Goal: Task Accomplishment & Management: Use online tool/utility

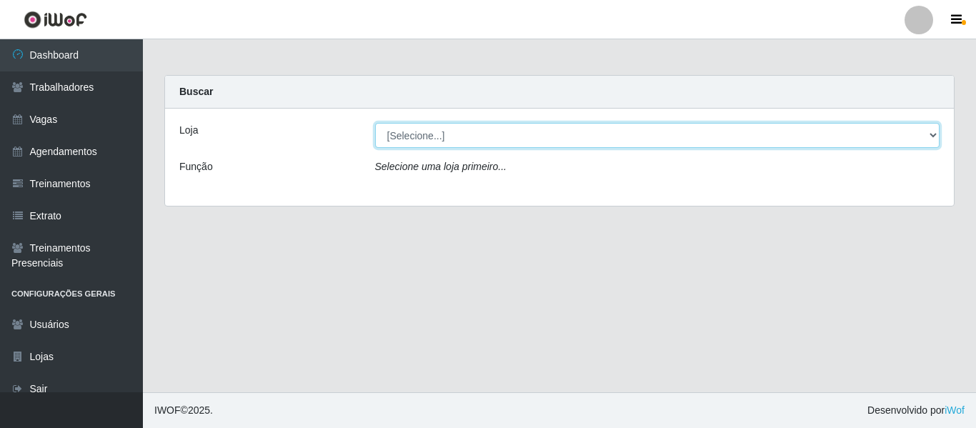
click at [509, 144] on select "[Selecione...] [GEOGRAPHIC_DATA] - Shopping [GEOGRAPHIC_DATA]" at bounding box center [657, 135] width 565 height 25
select select "424"
click at [375, 123] on select "[Selecione...] [GEOGRAPHIC_DATA] - Shopping [GEOGRAPHIC_DATA]" at bounding box center [657, 135] width 565 height 25
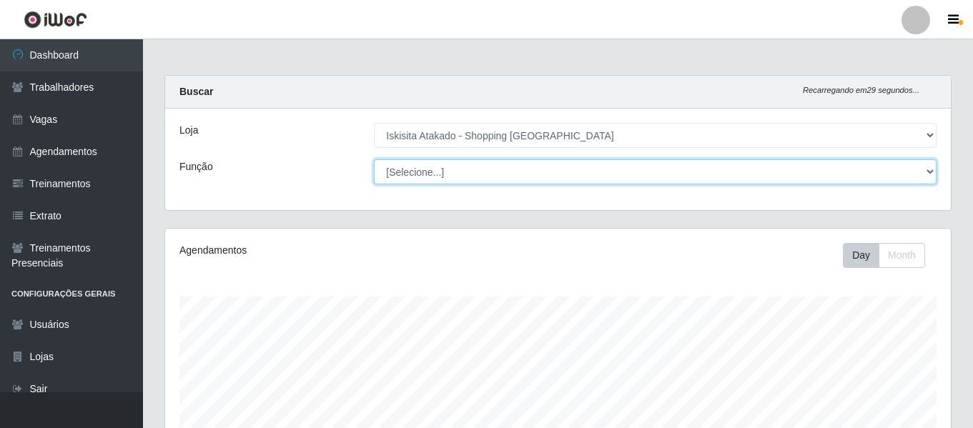
click at [505, 165] on select "[Selecione...] Auxiliar de Estacionamento Auxiliar de Estacionamento + Auxiliar…" at bounding box center [655, 171] width 562 height 25
select select "72"
click at [374, 159] on select "[Selecione...] Auxiliar de Estacionamento Auxiliar de Estacionamento + Auxiliar…" at bounding box center [655, 171] width 562 height 25
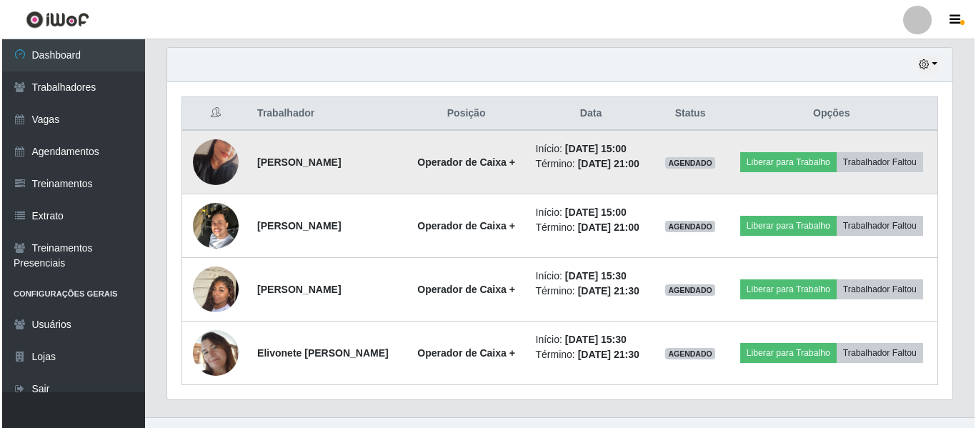
scroll to position [521, 0]
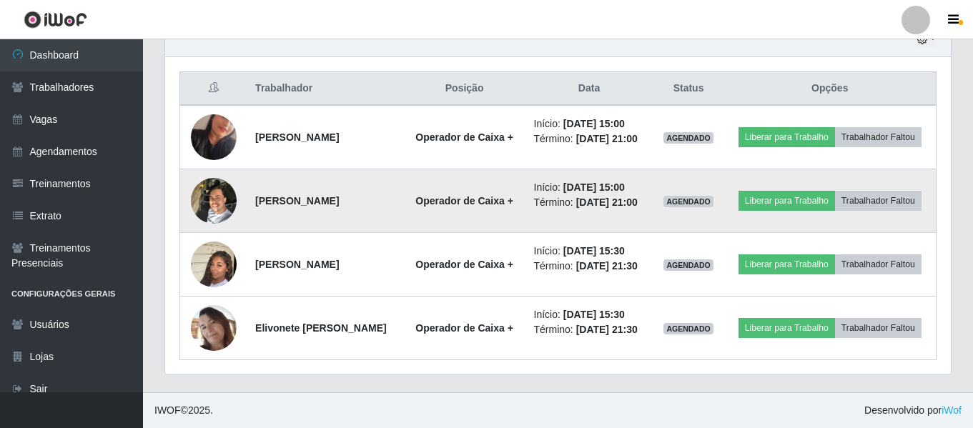
click at [222, 202] on img at bounding box center [214, 200] width 46 height 61
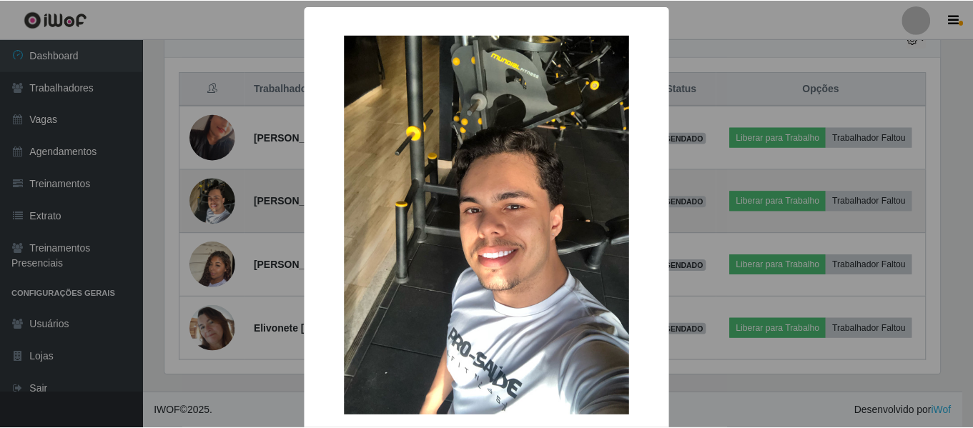
scroll to position [297, 778]
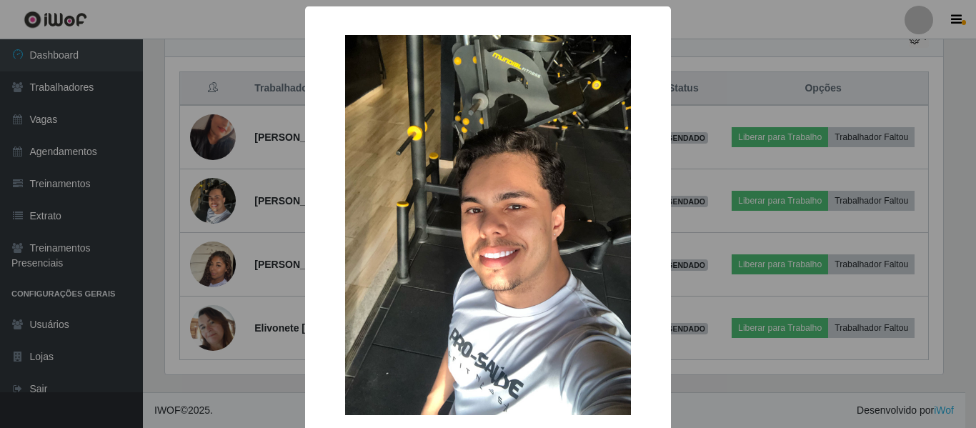
click at [223, 202] on div "× OK Cancel" at bounding box center [488, 214] width 976 height 428
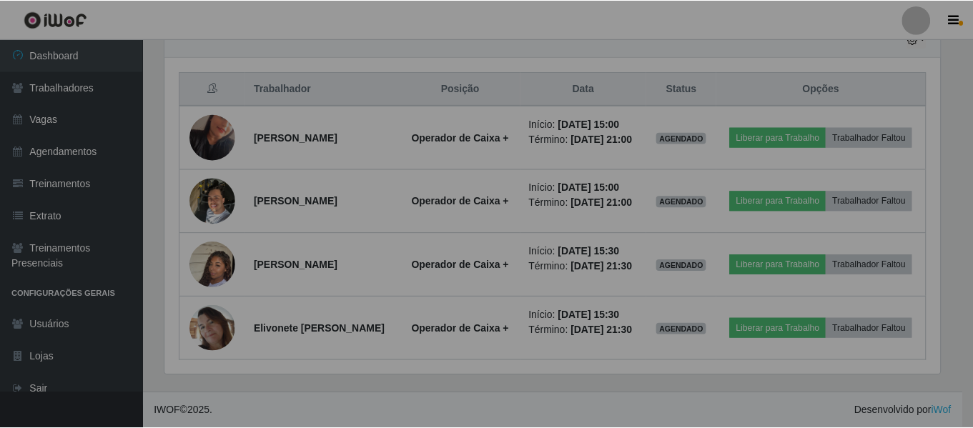
scroll to position [297, 785]
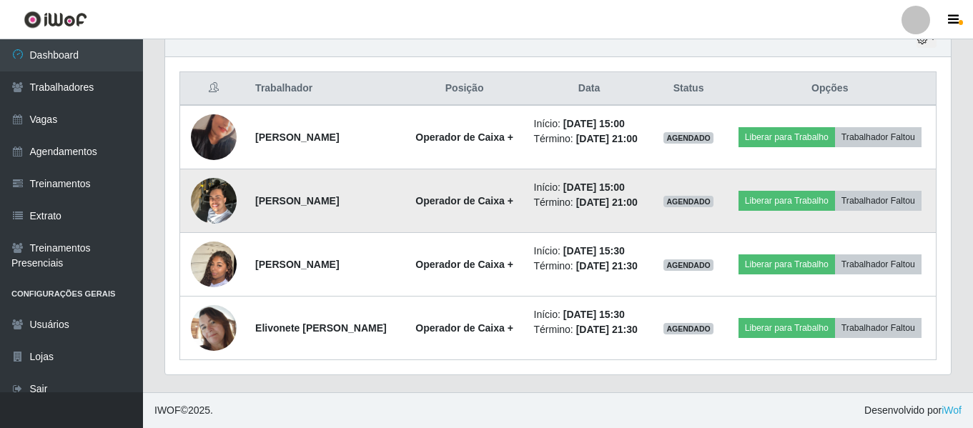
click at [224, 199] on img at bounding box center [214, 200] width 46 height 61
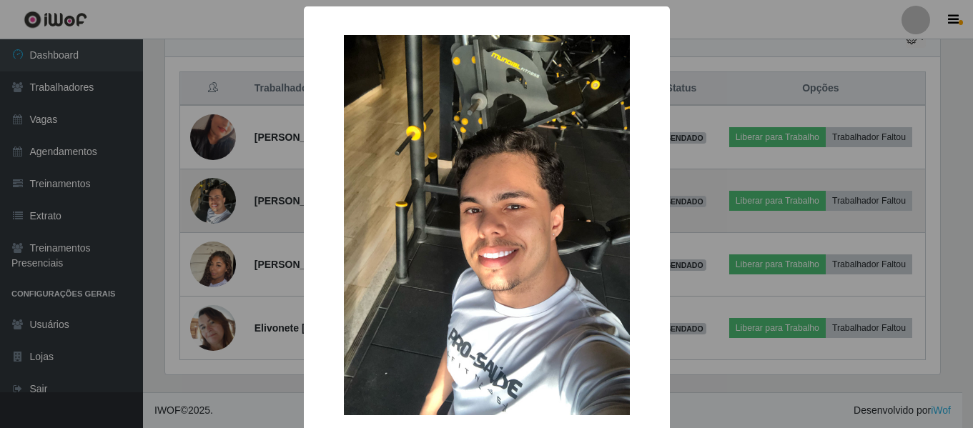
scroll to position [297, 778]
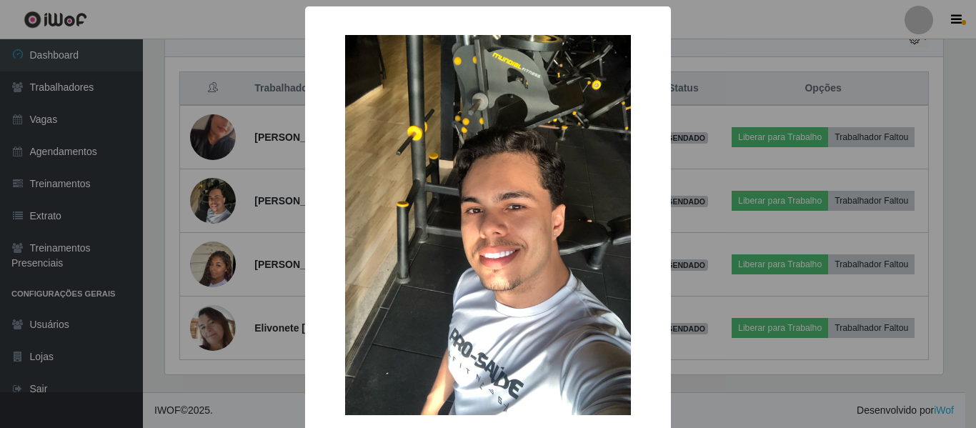
click at [224, 199] on div "× OK Cancel" at bounding box center [488, 214] width 976 height 428
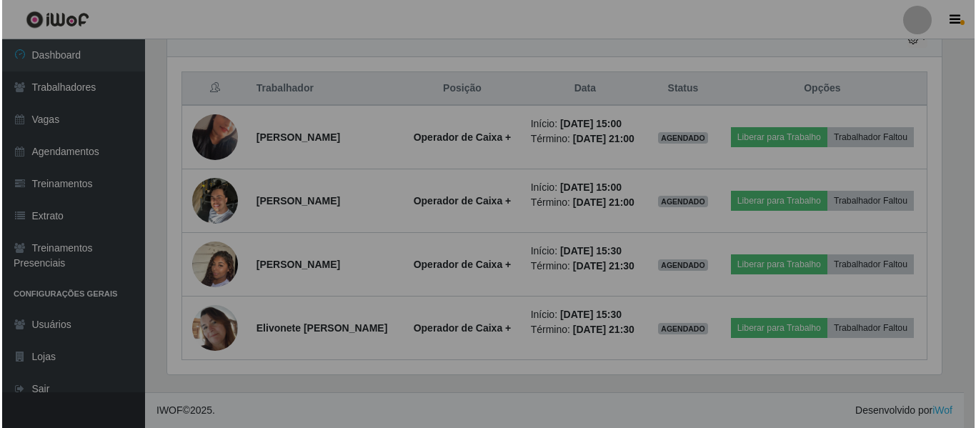
scroll to position [297, 785]
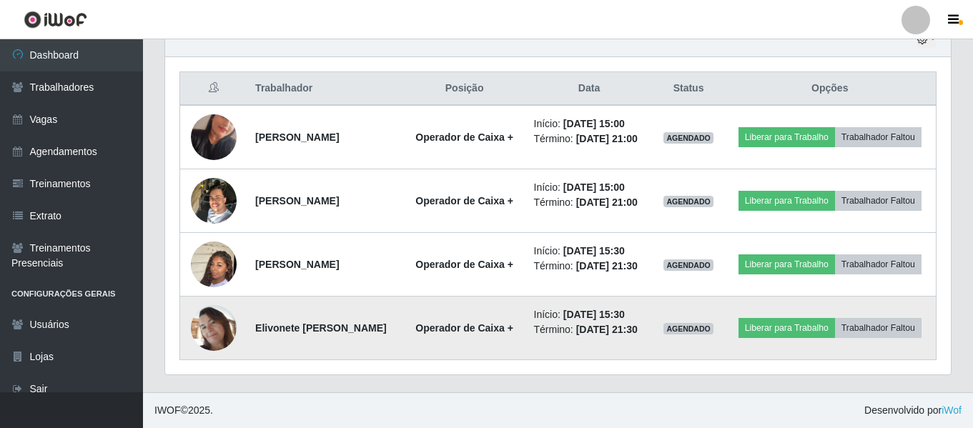
click at [221, 333] on img at bounding box center [214, 328] width 46 height 46
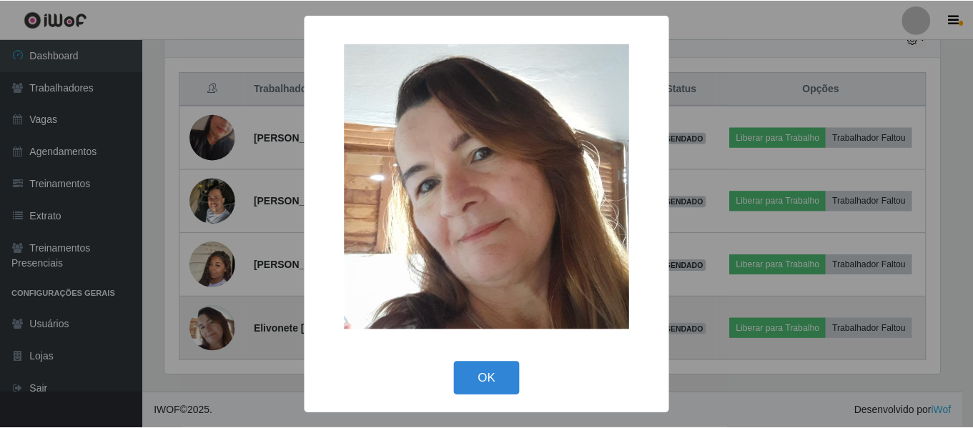
scroll to position [297, 778]
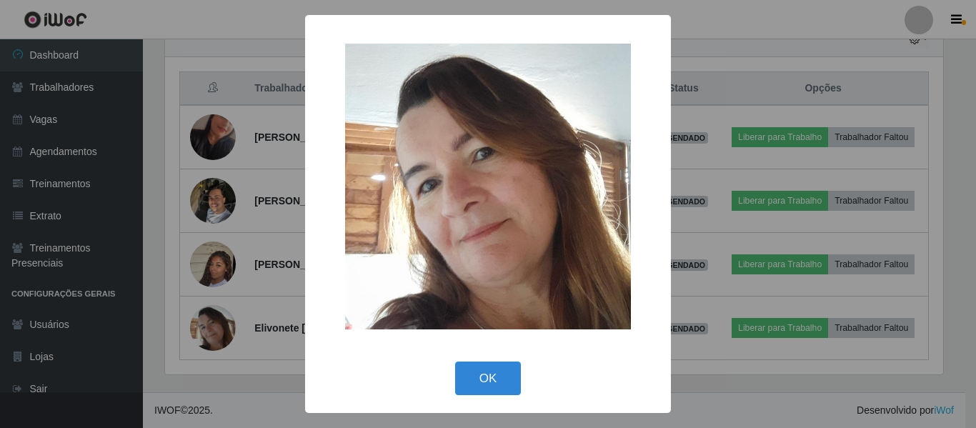
click at [222, 333] on div "× OK Cancel" at bounding box center [488, 214] width 976 height 428
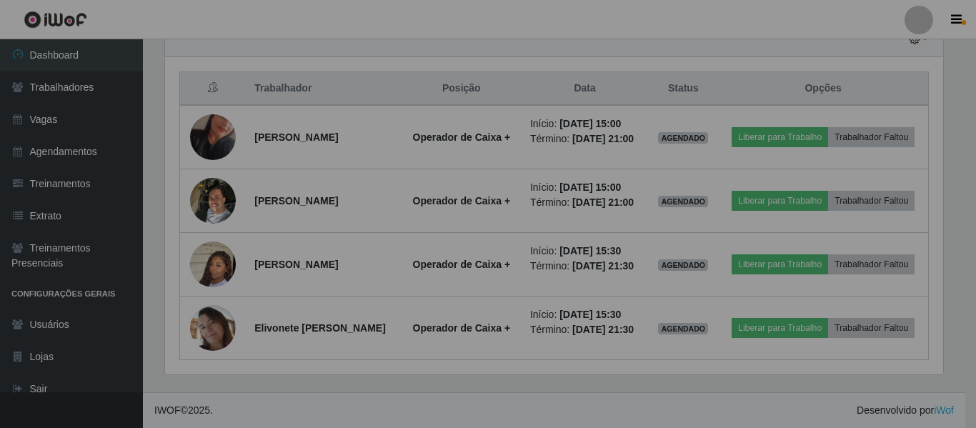
scroll to position [297, 785]
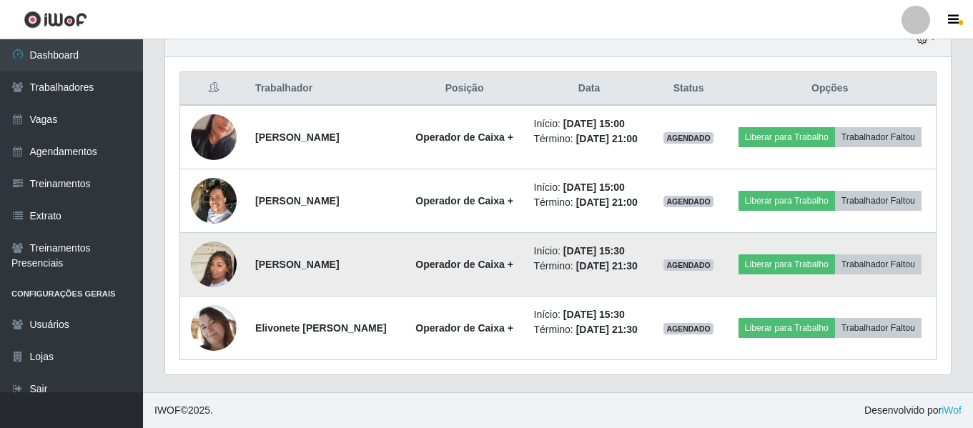
click at [205, 267] on img at bounding box center [214, 264] width 46 height 81
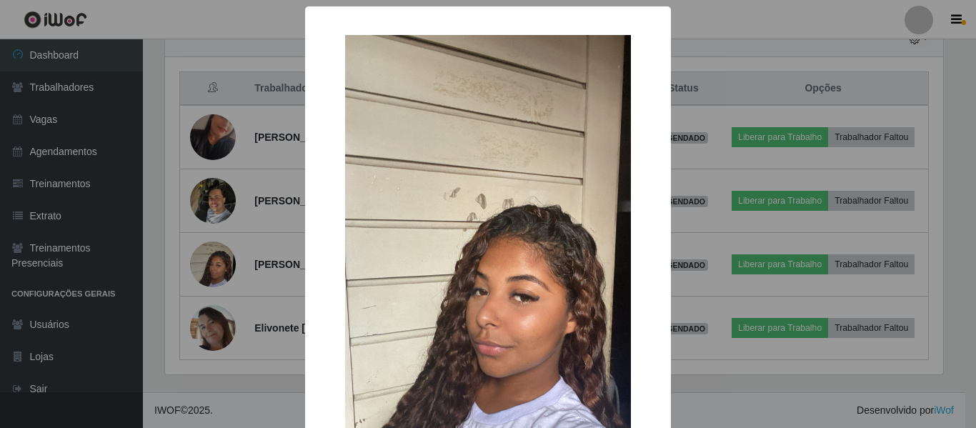
click at [206, 267] on div "× OK Cancel" at bounding box center [488, 214] width 976 height 428
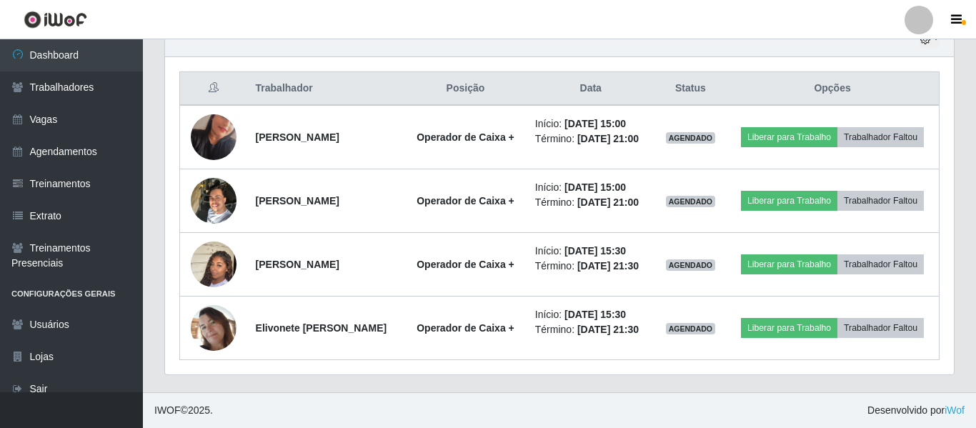
scroll to position [297, 785]
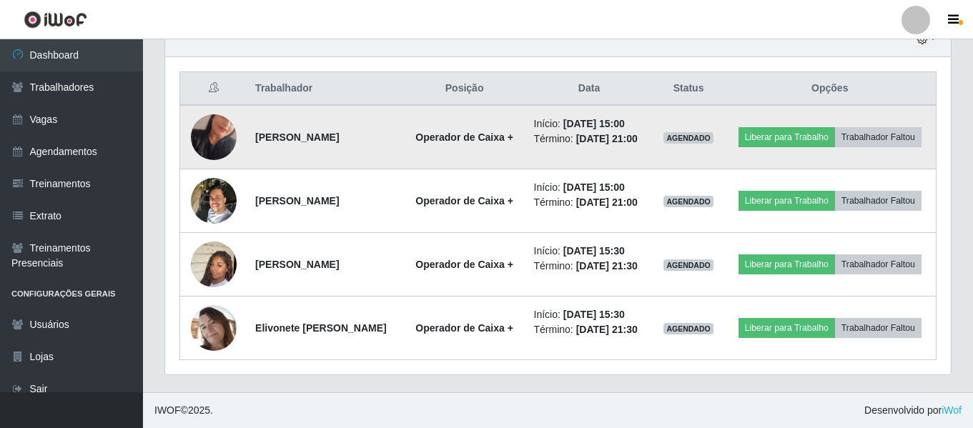
click at [219, 145] on img at bounding box center [214, 136] width 46 height 81
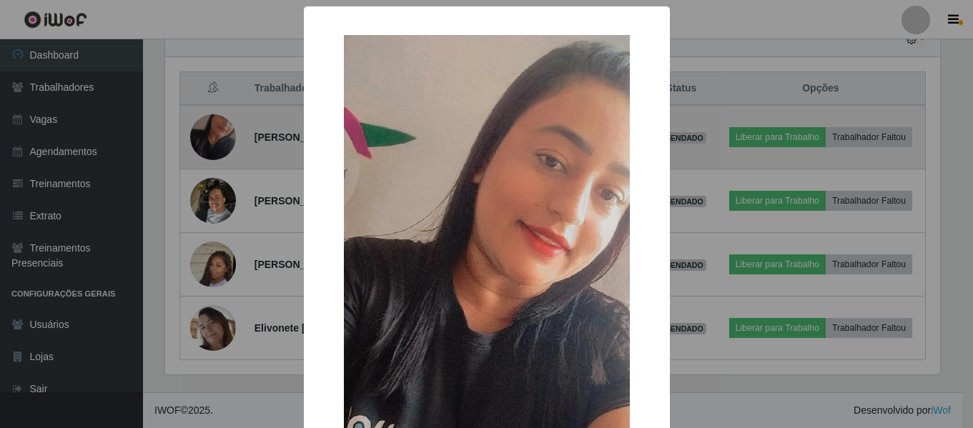
scroll to position [297, 778]
click at [219, 145] on div "× OK Cancel" at bounding box center [488, 214] width 976 height 428
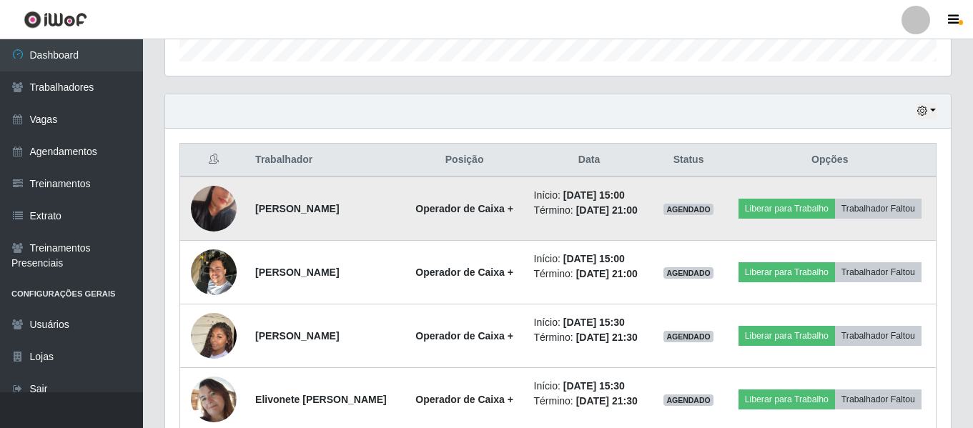
scroll to position [521, 0]
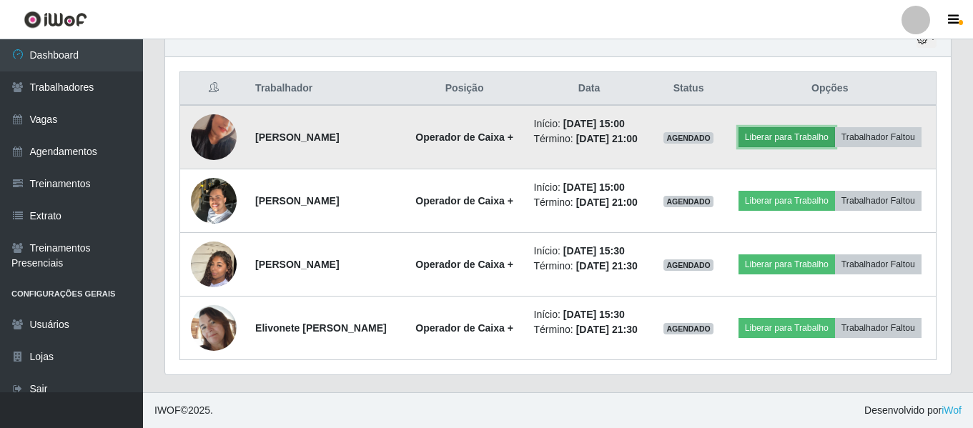
click at [765, 137] on button "Liberar para Trabalho" at bounding box center [786, 137] width 96 height 20
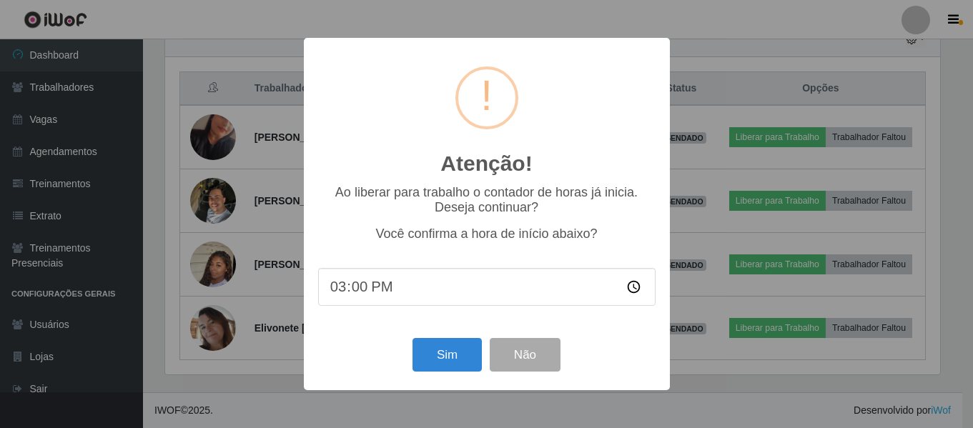
scroll to position [297, 778]
click at [452, 351] on button "Sim" at bounding box center [448, 355] width 69 height 34
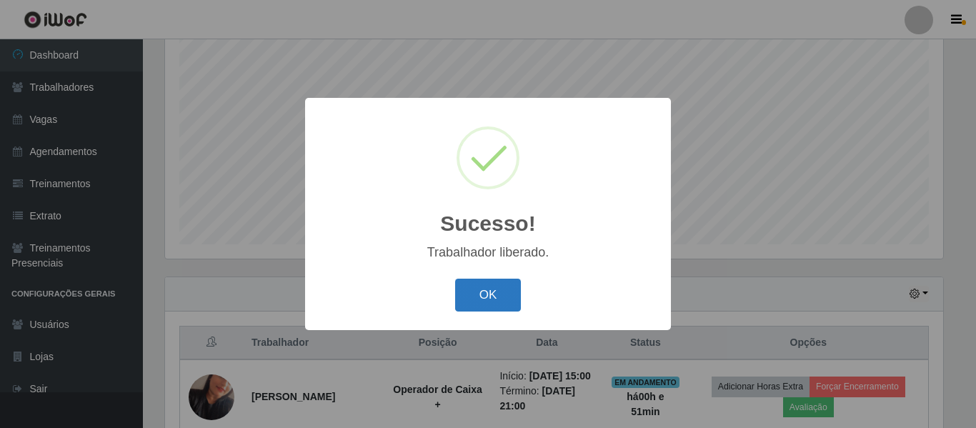
click at [496, 303] on button "OK" at bounding box center [488, 296] width 66 height 34
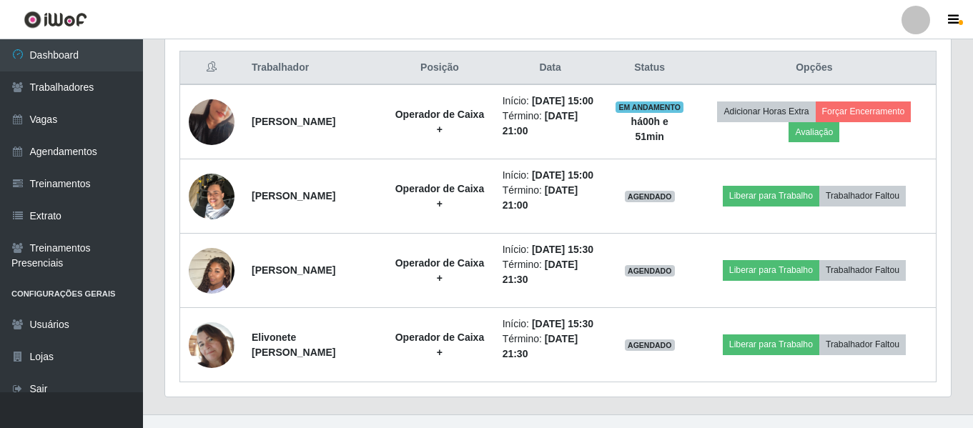
scroll to position [552, 0]
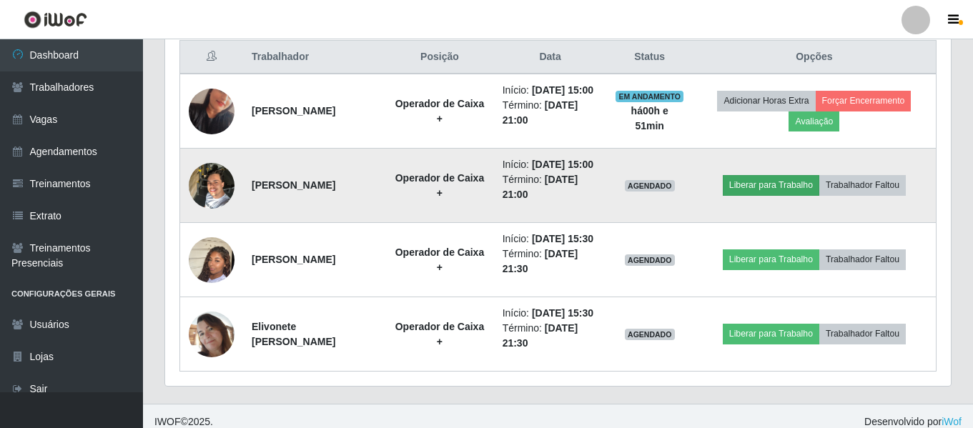
click at [776, 215] on td "Liberar para Trabalho Trabalhador Faltou" at bounding box center [815, 186] width 244 height 74
click at [775, 195] on button "Liberar para Trabalho" at bounding box center [771, 185] width 96 height 20
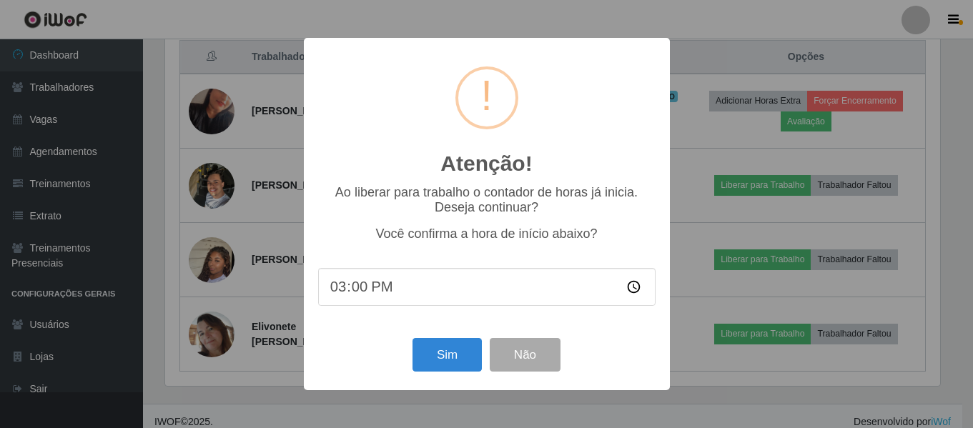
scroll to position [297, 778]
click at [463, 353] on button "Sim" at bounding box center [448, 355] width 69 height 34
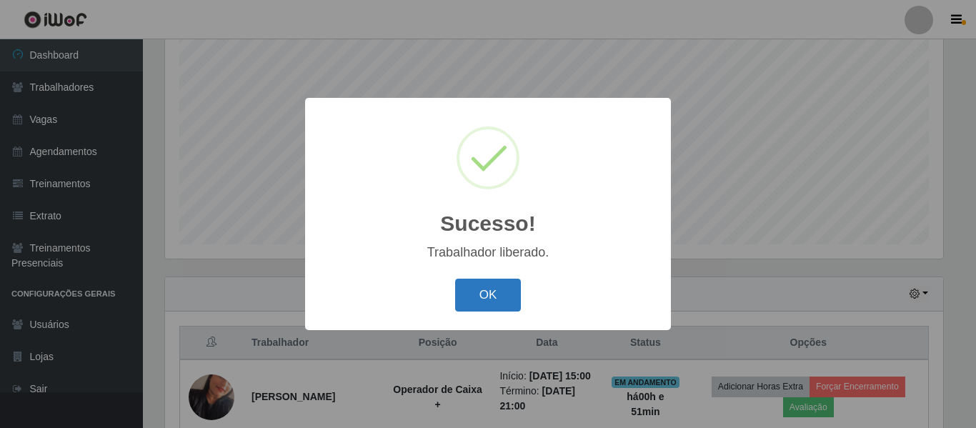
click at [513, 297] on button "OK" at bounding box center [488, 296] width 66 height 34
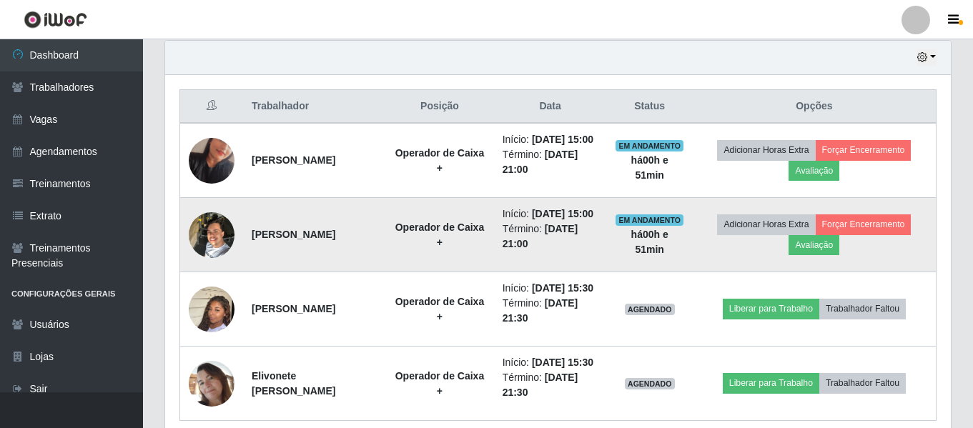
scroll to position [552, 0]
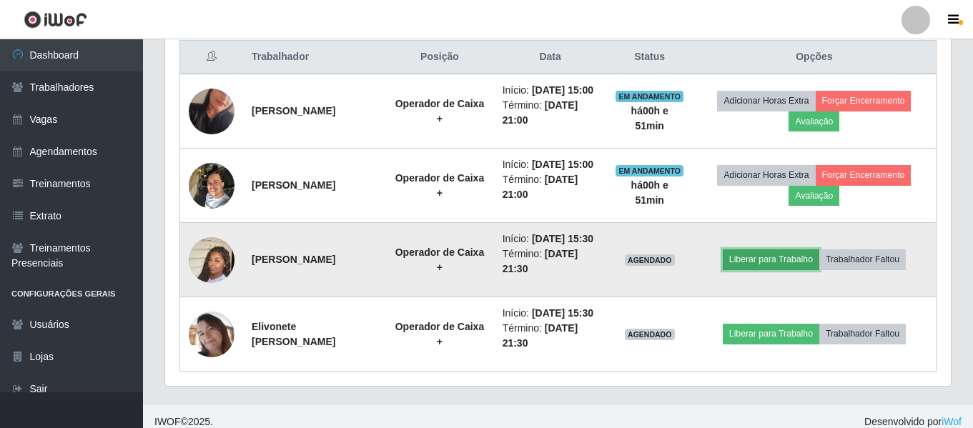
click at [768, 269] on button "Liberar para Trabalho" at bounding box center [771, 259] width 96 height 20
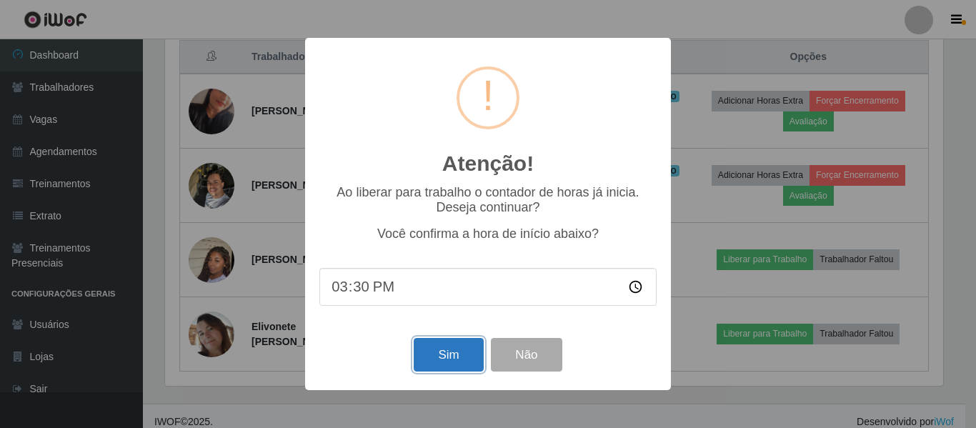
click at [464, 364] on button "Sim" at bounding box center [448, 355] width 69 height 34
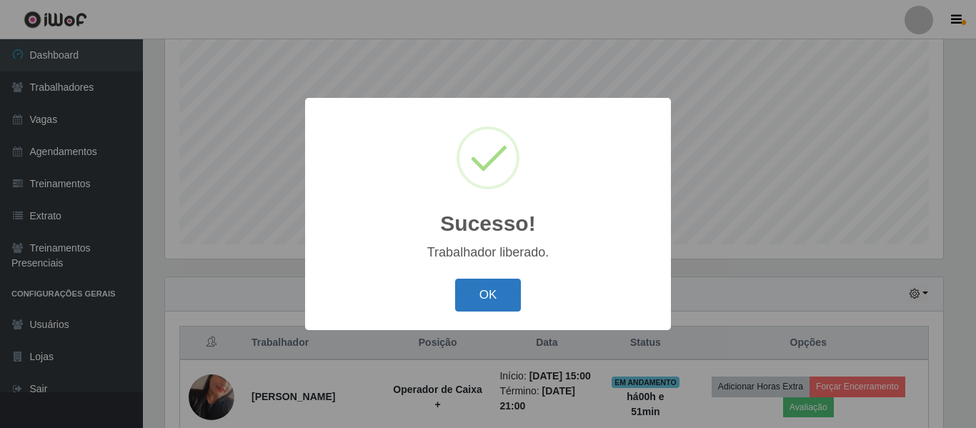
click at [498, 294] on button "OK" at bounding box center [488, 296] width 66 height 34
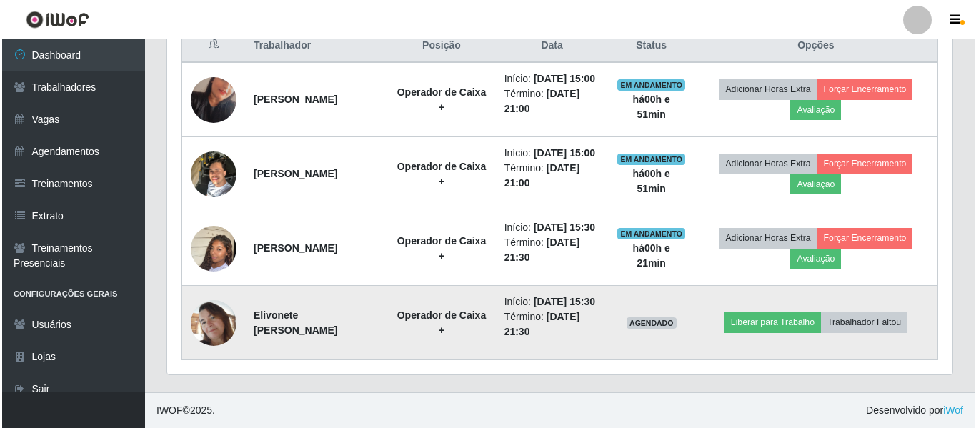
scroll to position [624, 0]
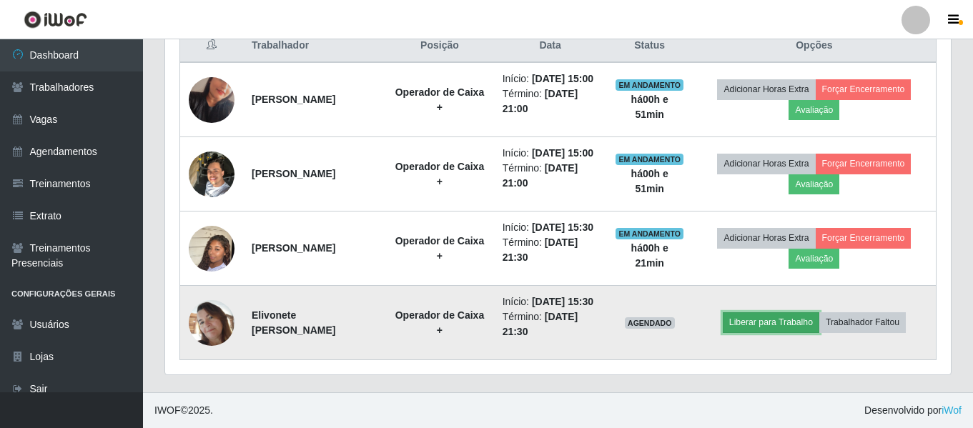
click at [780, 318] on button "Liberar para Trabalho" at bounding box center [771, 322] width 96 height 20
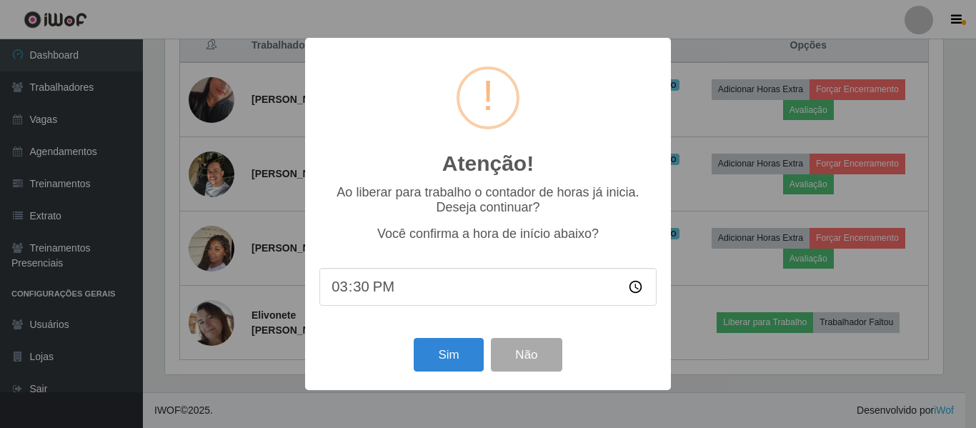
scroll to position [0, 0]
click at [425, 367] on button "Sim" at bounding box center [448, 355] width 69 height 34
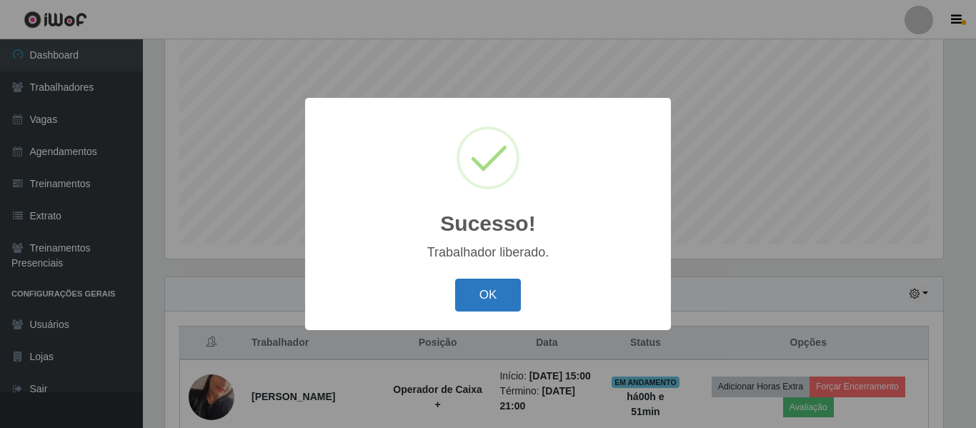
click at [492, 312] on button "OK" at bounding box center [488, 296] width 66 height 34
